Goal: Transaction & Acquisition: Purchase product/service

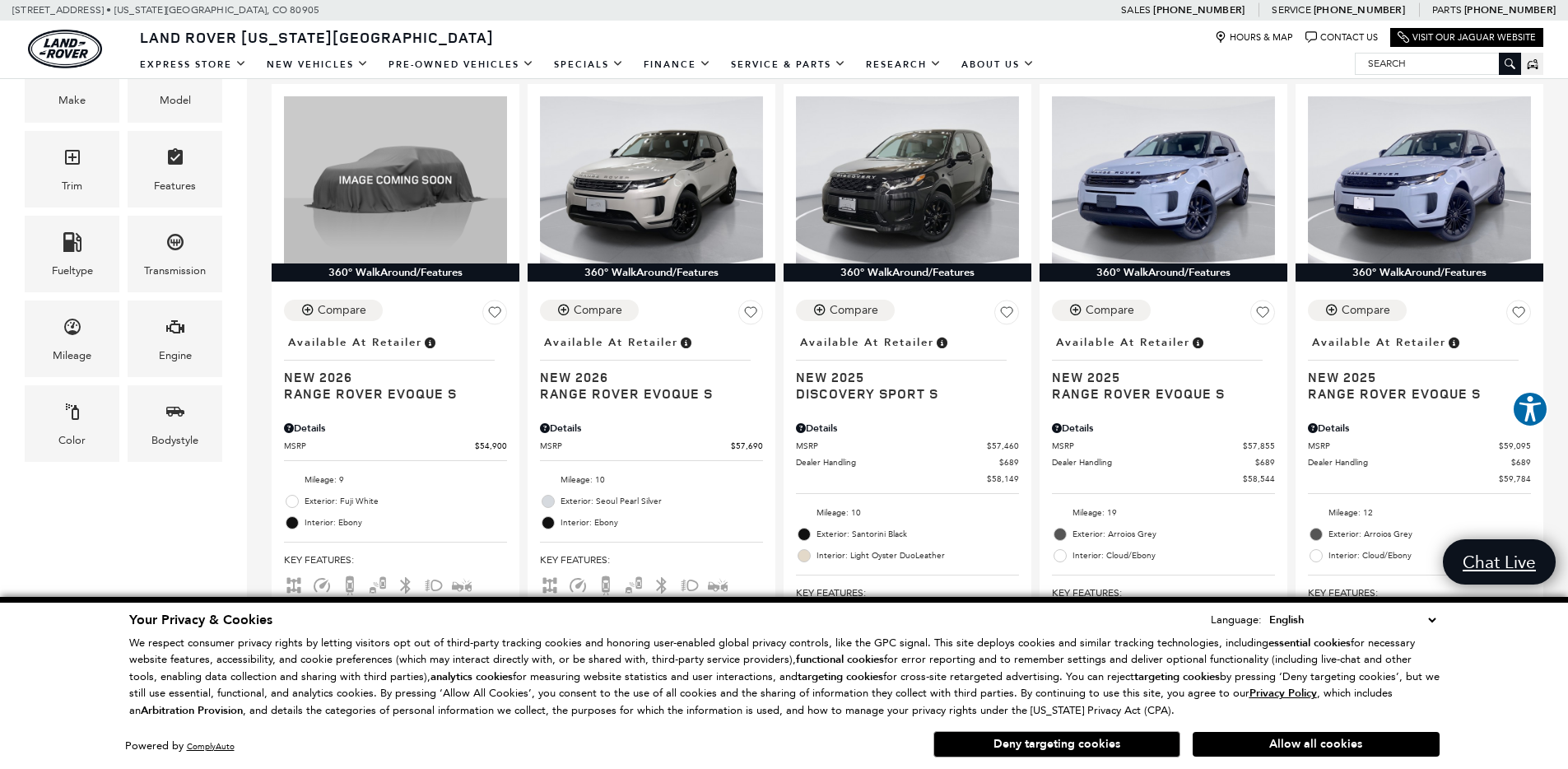
scroll to position [545, 0]
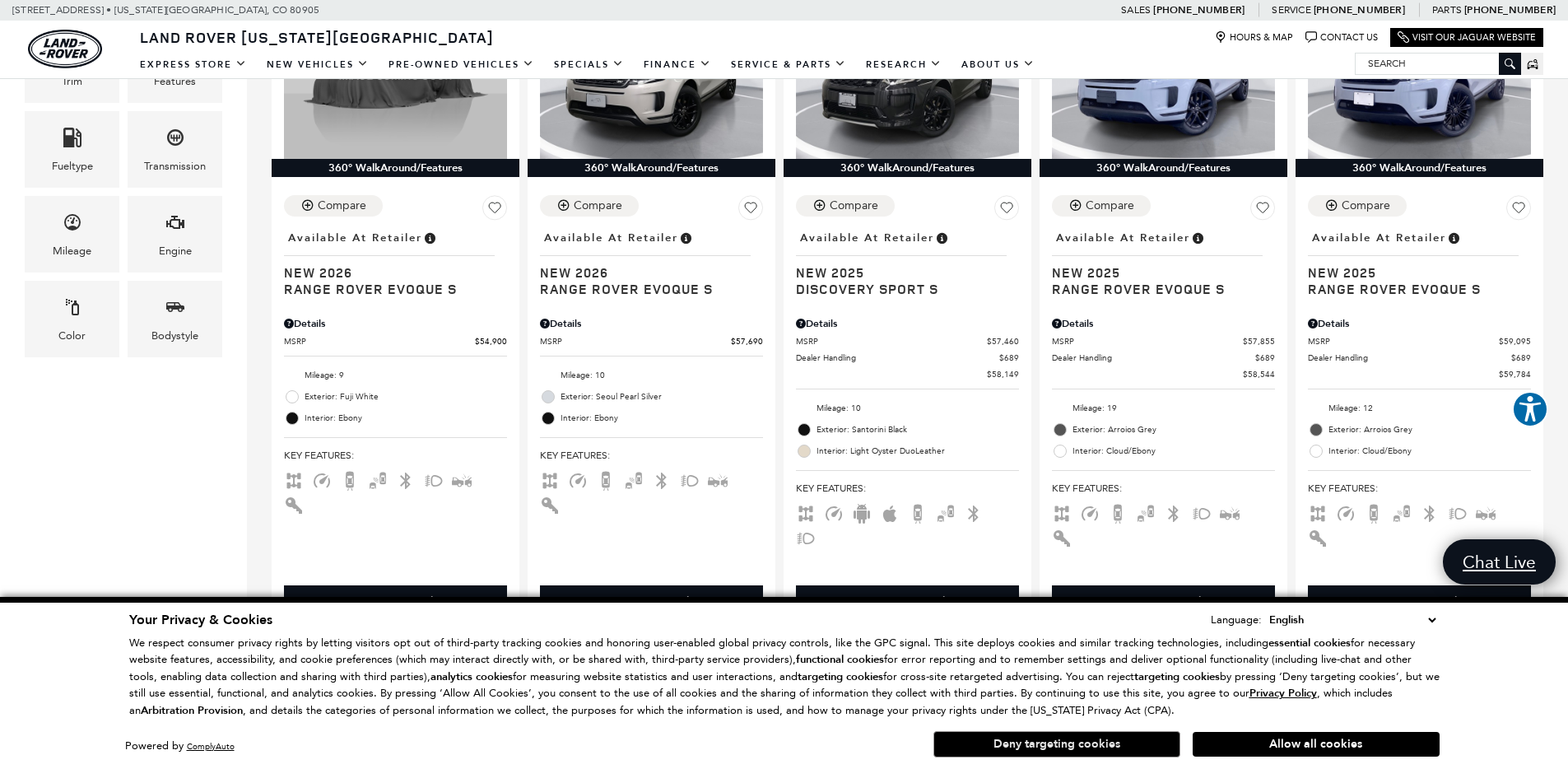
click at [1073, 745] on button "Deny targeting cookies" at bounding box center [1057, 744] width 247 height 26
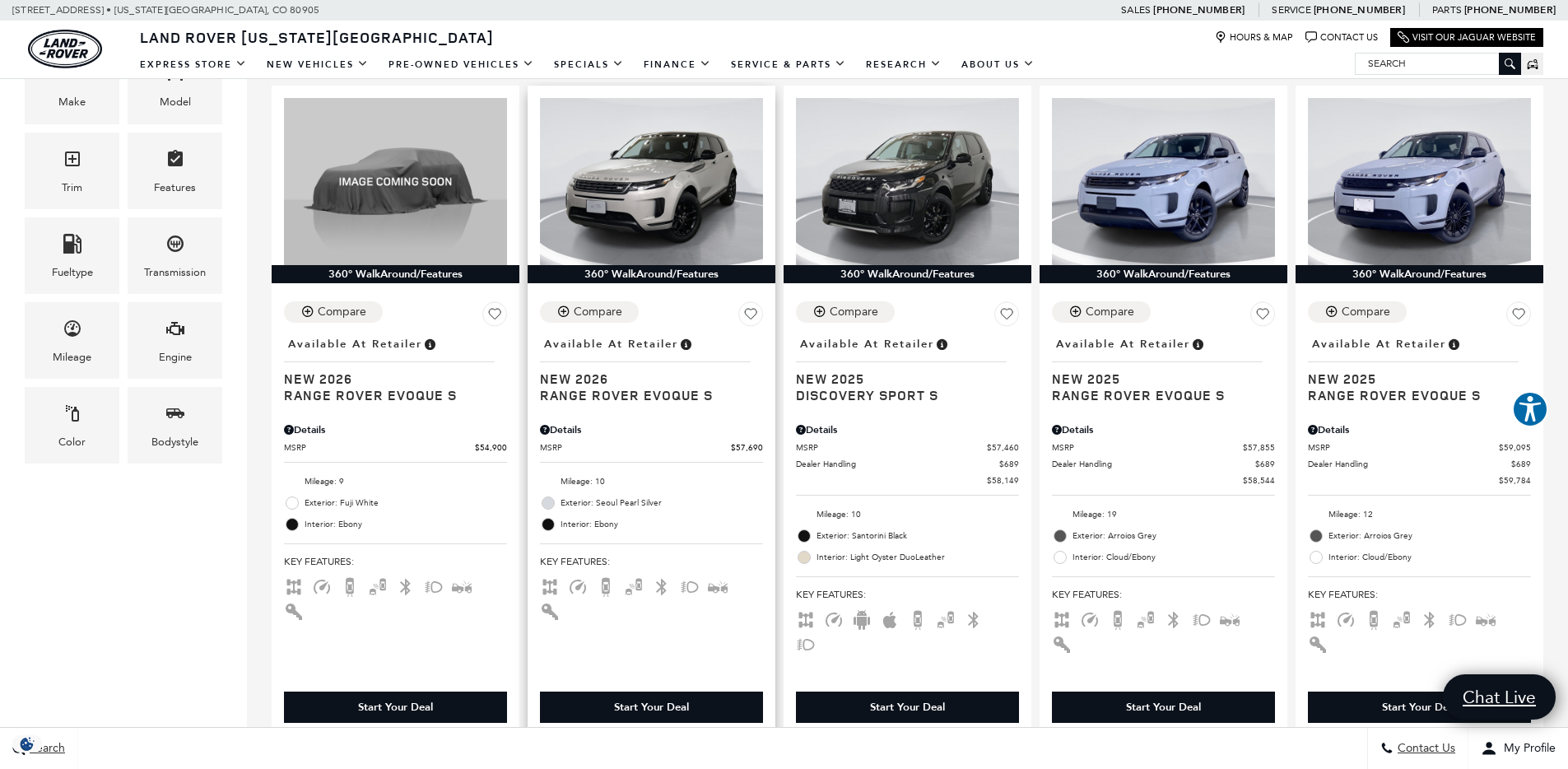
scroll to position [394, 0]
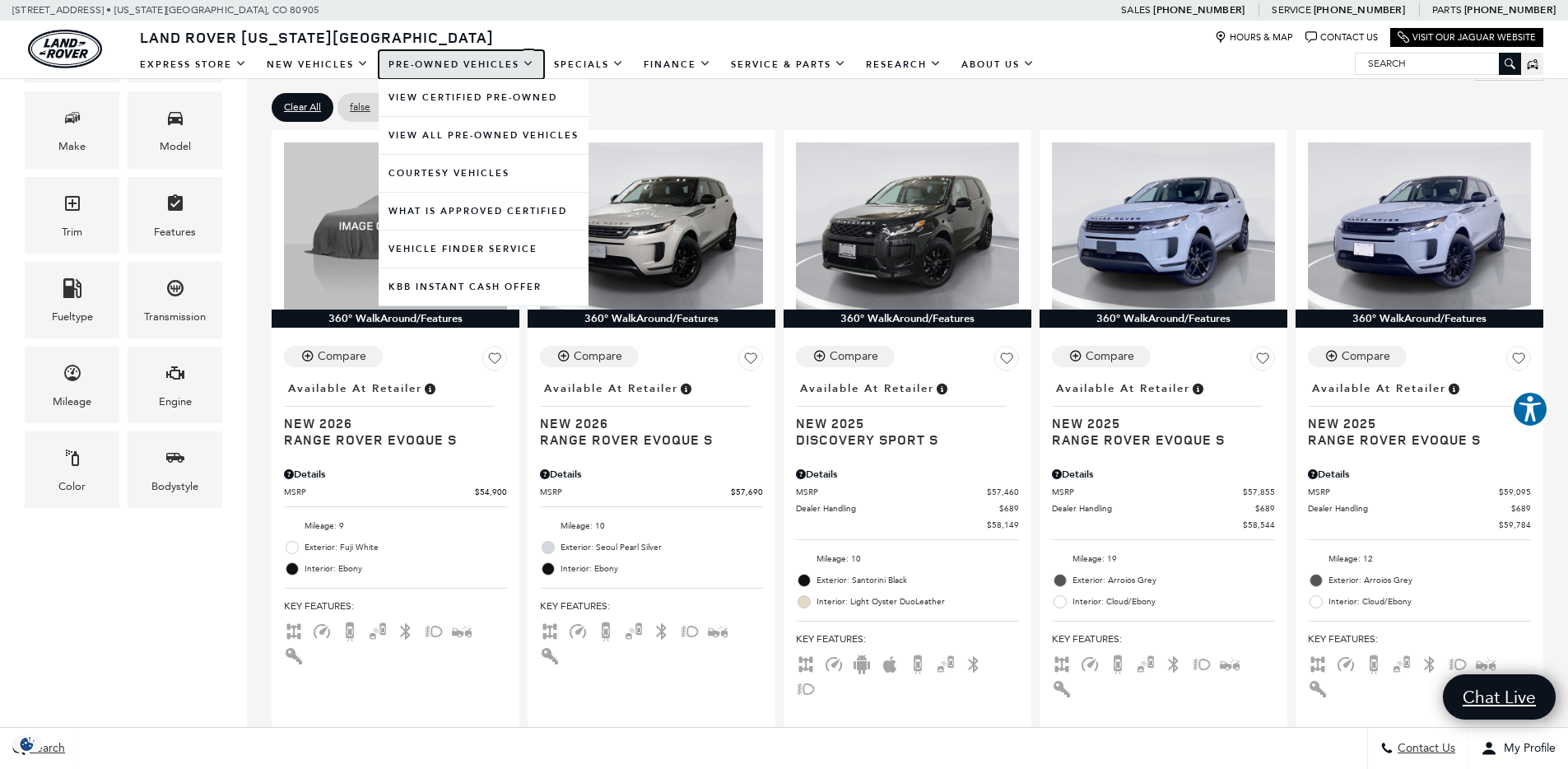
click at [479, 62] on link "Pre-Owned Vehicles" at bounding box center [461, 64] width 166 height 29
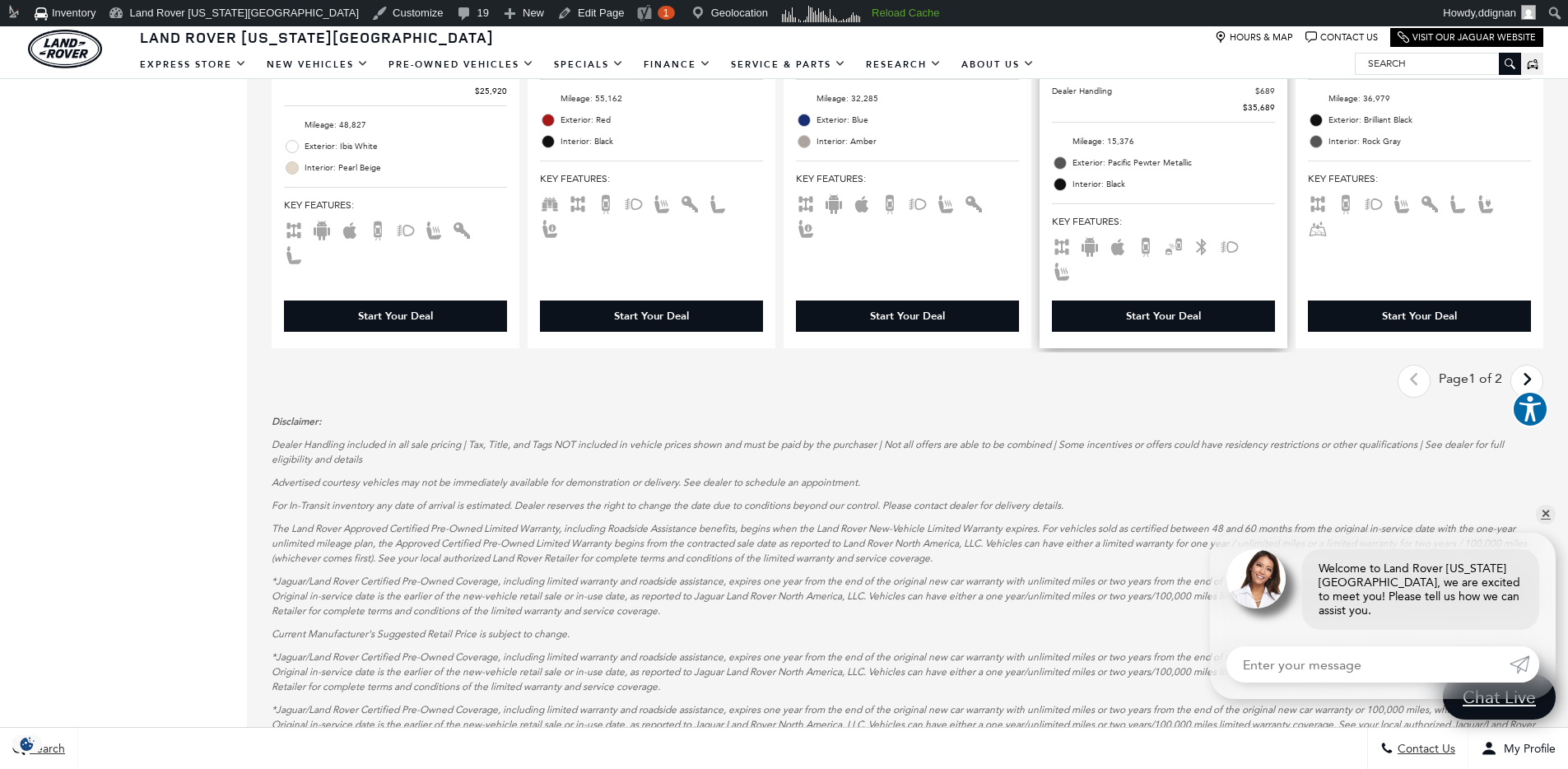
scroll to position [2857, 0]
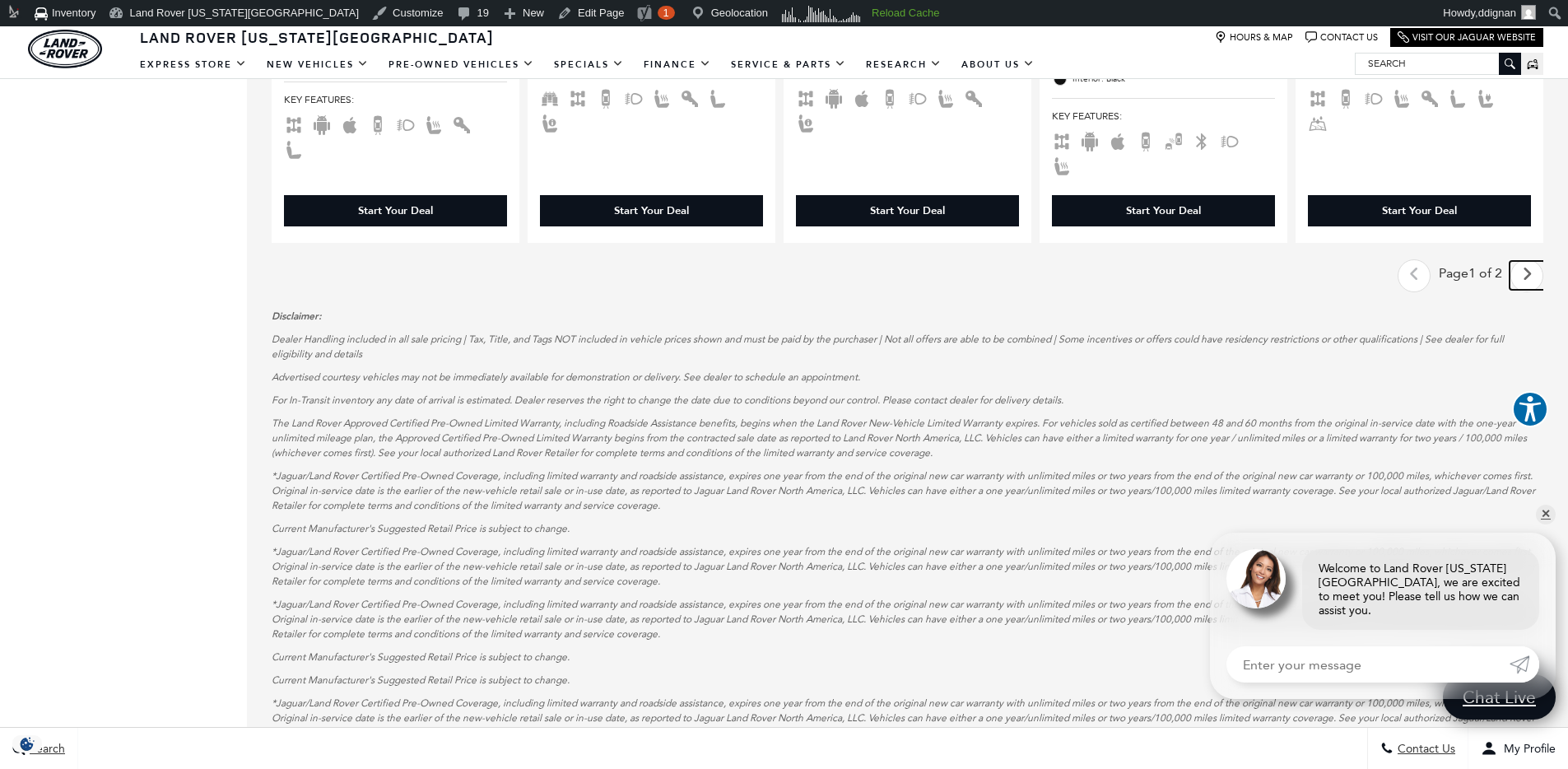
click at [1530, 261] on link "Next - Page" at bounding box center [1527, 275] width 35 height 29
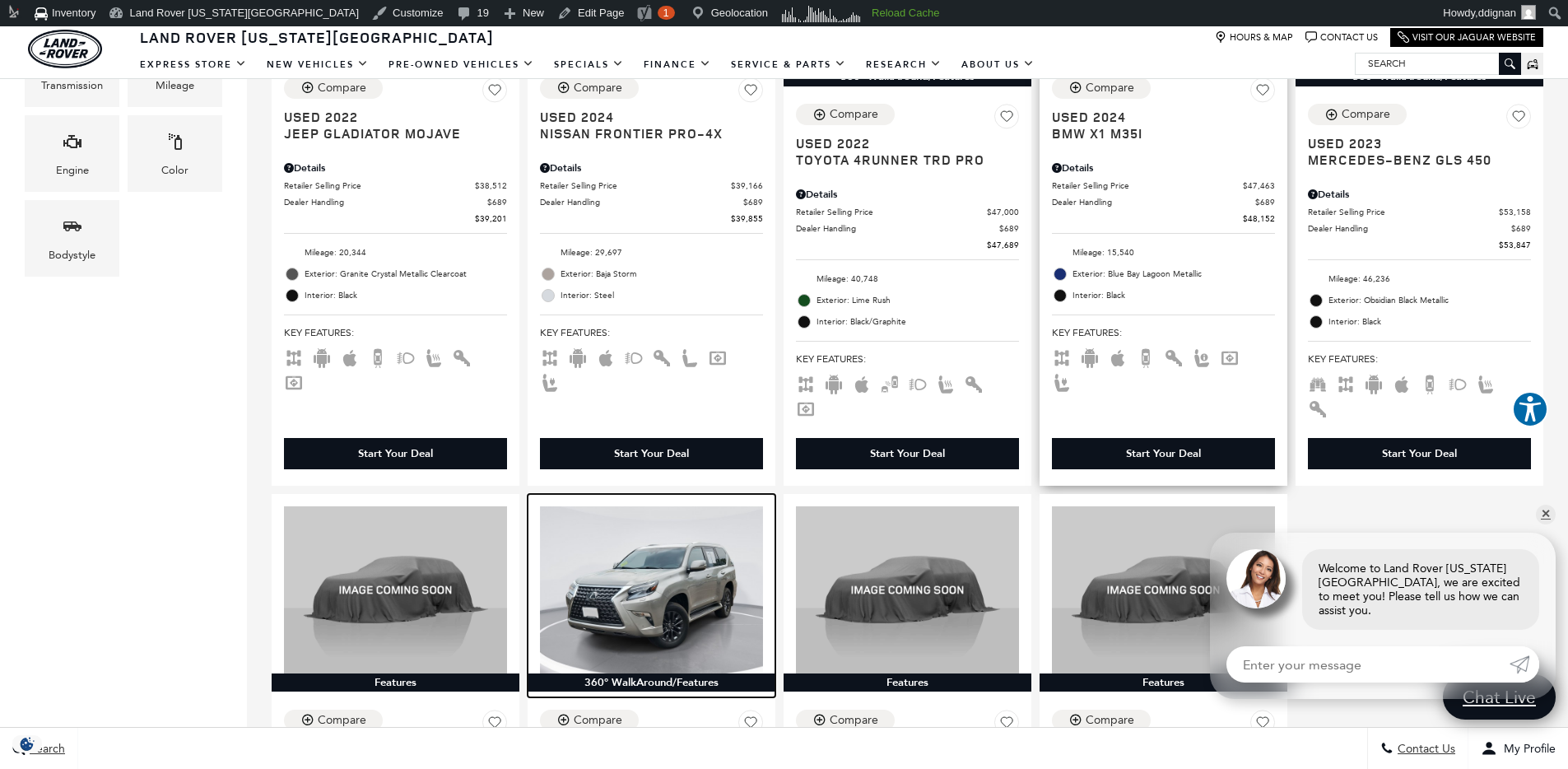
scroll to position [443, 0]
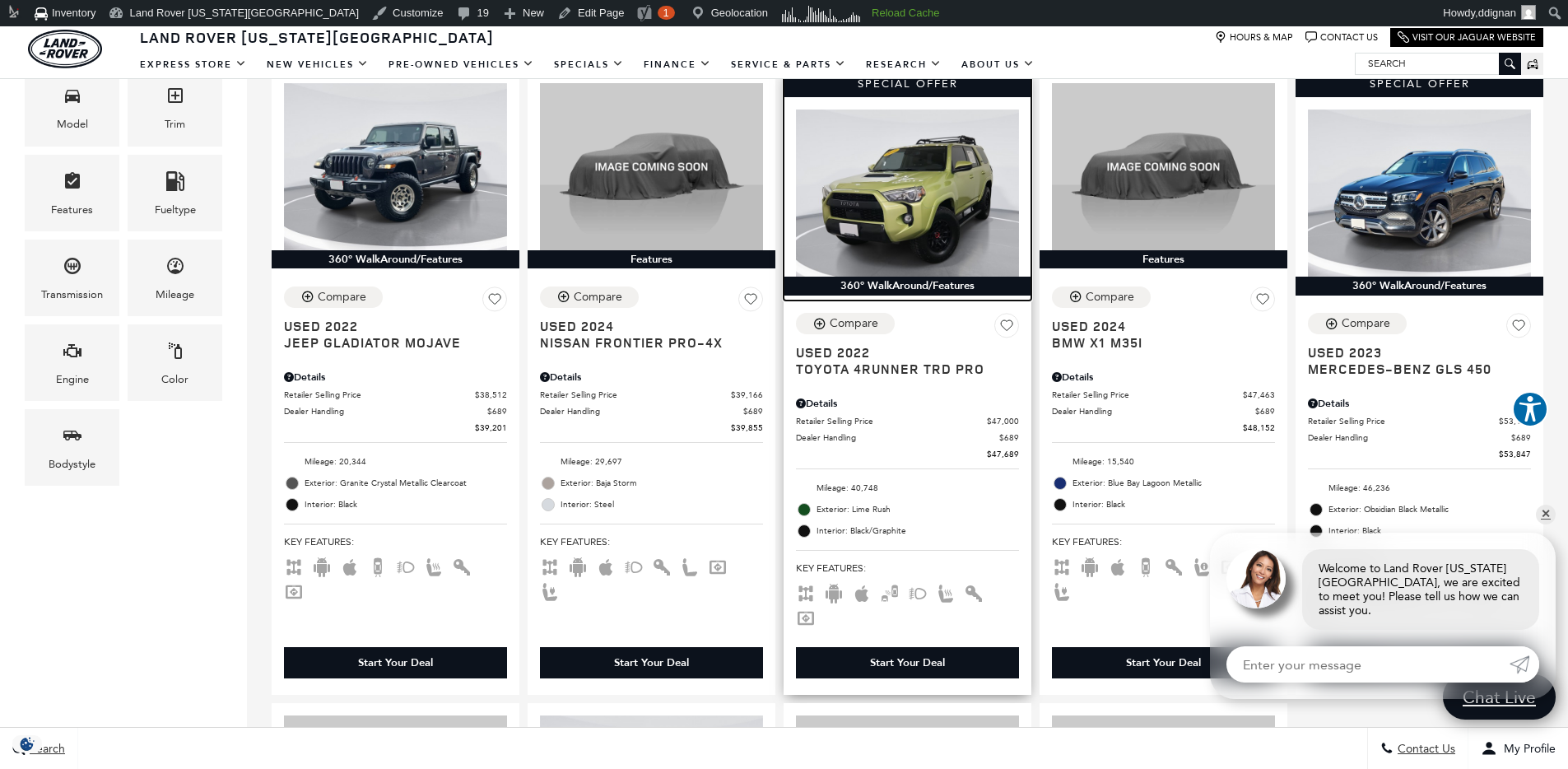
drag, startPoint x: 914, startPoint y: 207, endPoint x: 953, endPoint y: 211, distance: 39.2
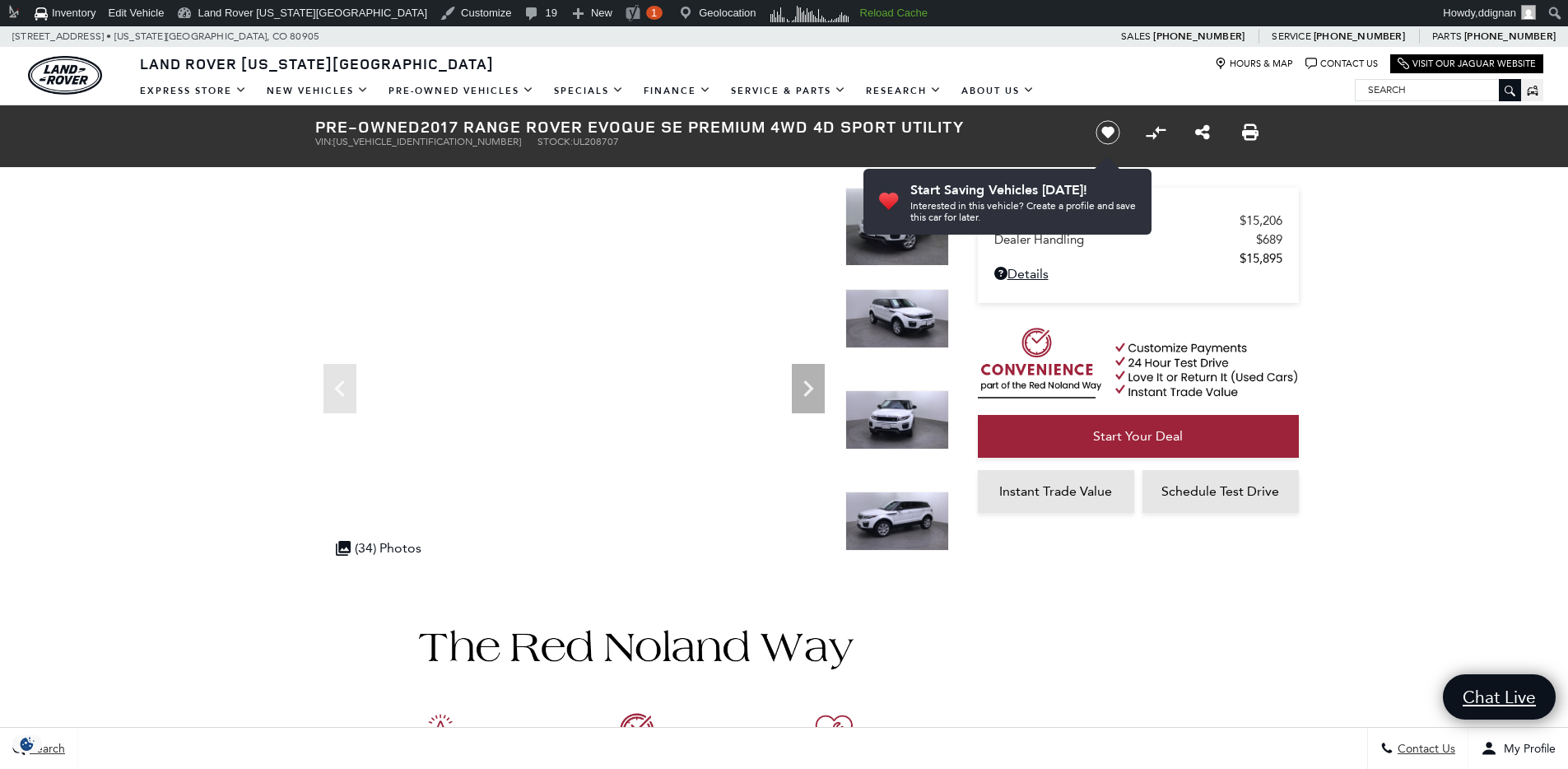
click at [398, 142] on span "SALVP2BGXHH208707" at bounding box center [427, 142] width 188 height 11
copy span "SALVP2BGXHH208707"
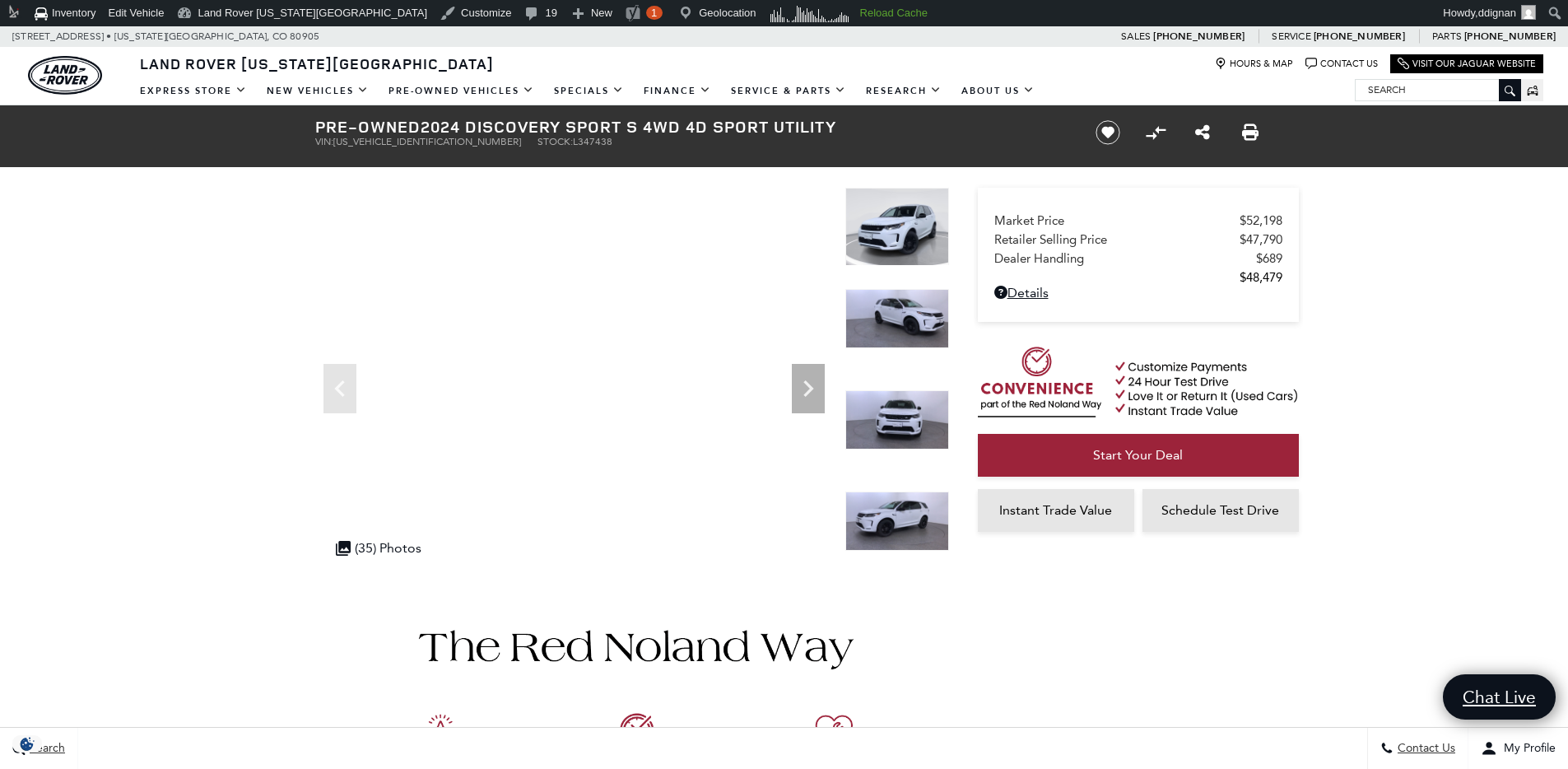
click at [370, 142] on span "[US_VEHICLE_IDENTIFICATION_NUMBER]" at bounding box center [427, 142] width 188 height 11
click at [370, 142] on span "SALCJ2FX7RH347438" at bounding box center [427, 142] width 188 height 11
copy span "SALCJ2FX7RH347438"
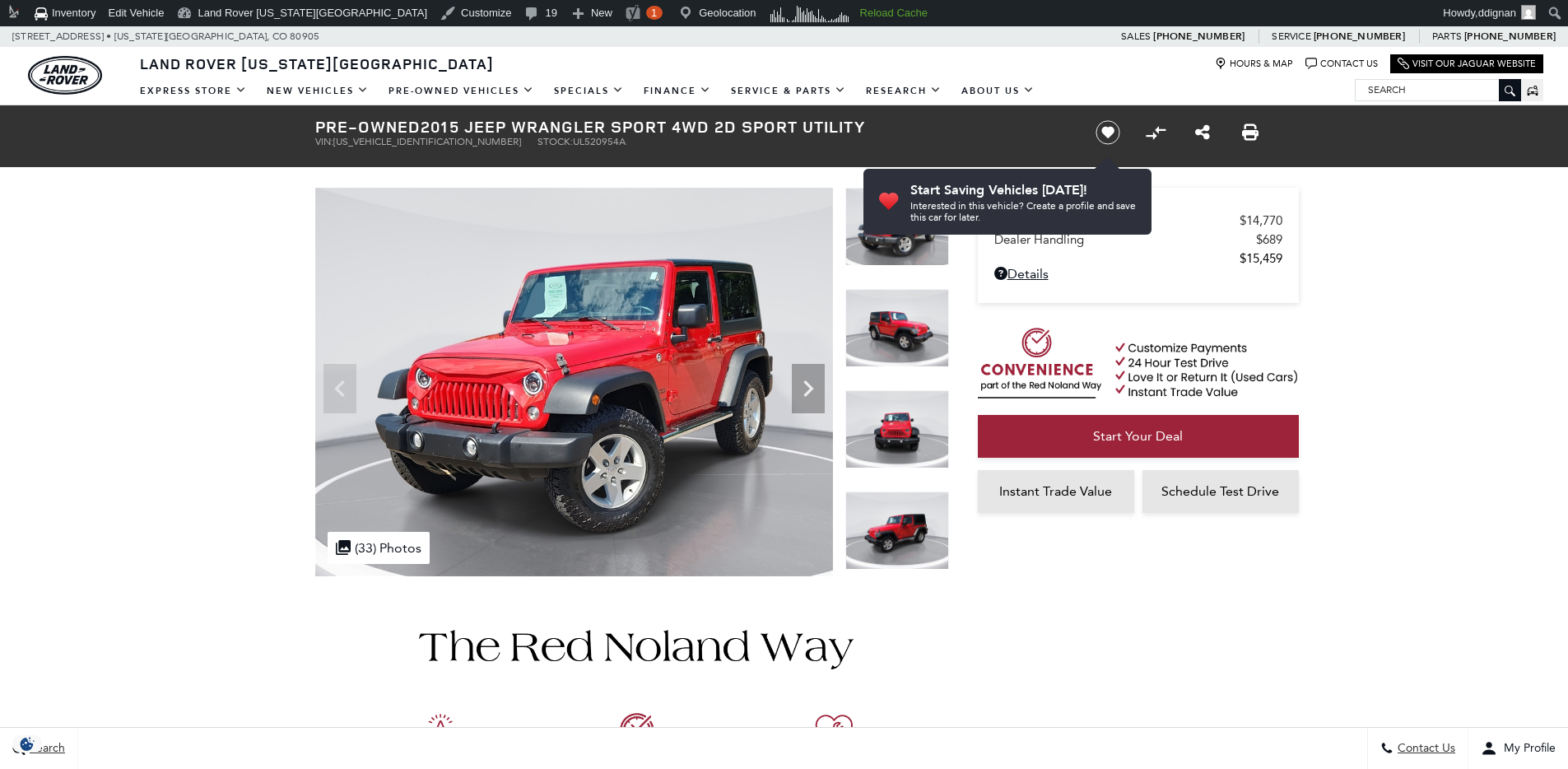
click at [410, 142] on span "[US_VEHICLE_IDENTIFICATION_NUMBER]" at bounding box center [427, 142] width 188 height 11
copy span "[US_VEHICLE_IDENTIFICATION_NUMBER]"
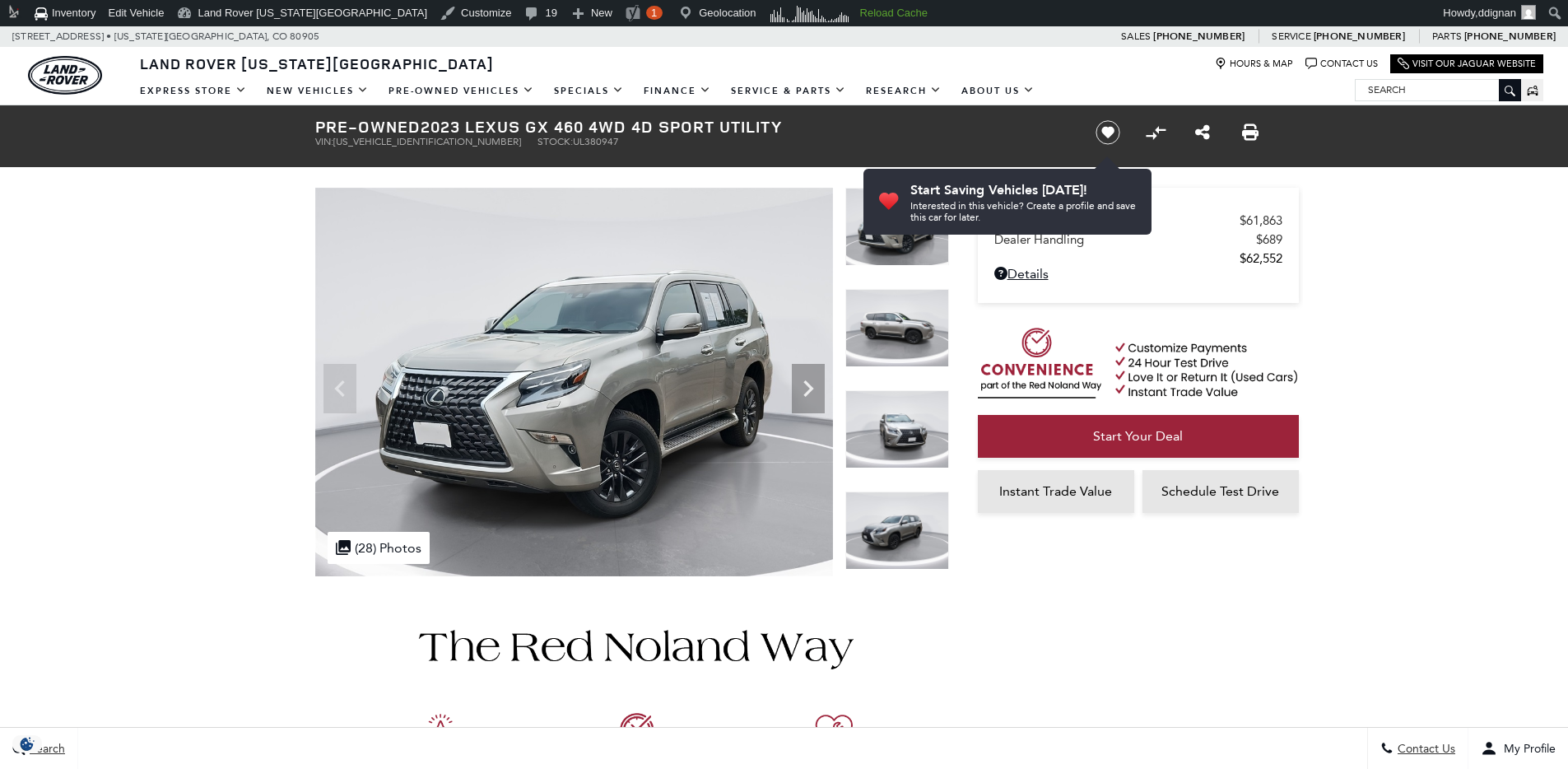
click at [360, 145] on span "JTJAM7BX0P5380947" at bounding box center [427, 142] width 188 height 11
copy span "JTJAM7BX0P5380947"
